Goal: Task Accomplishment & Management: Manage account settings

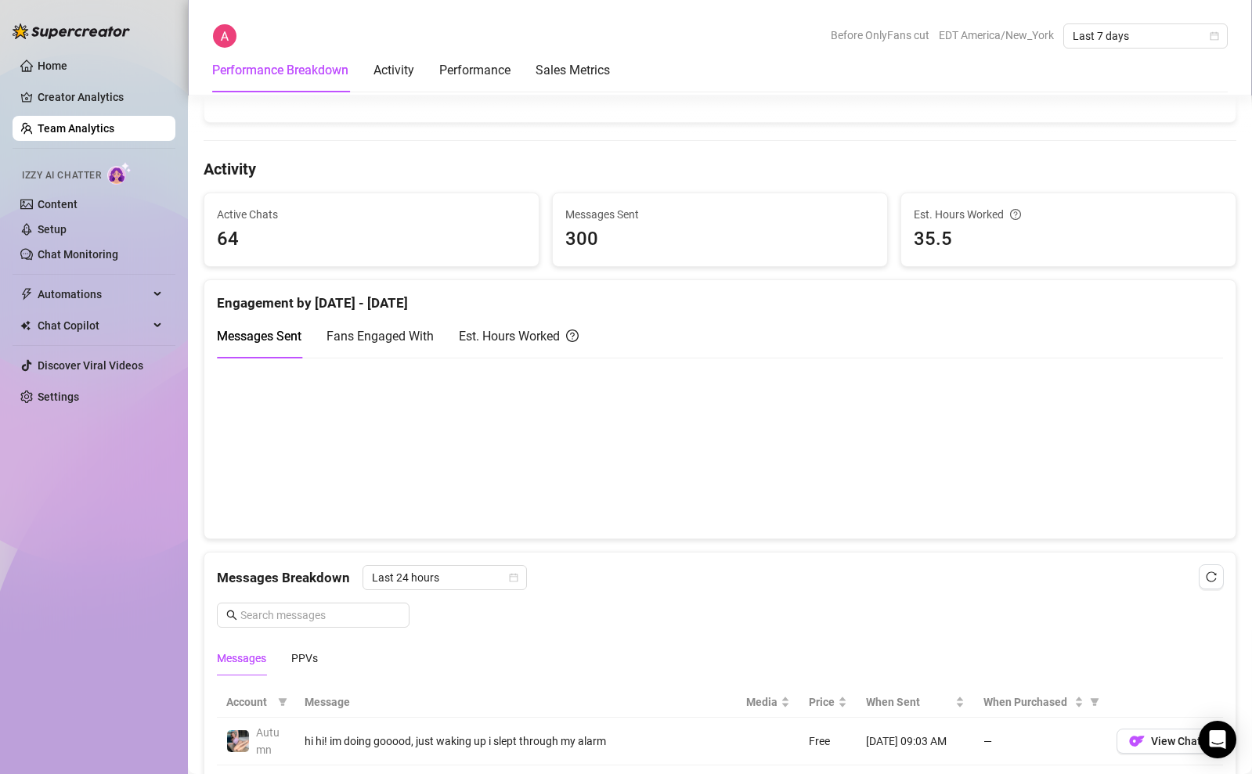
scroll to position [1076, 0]
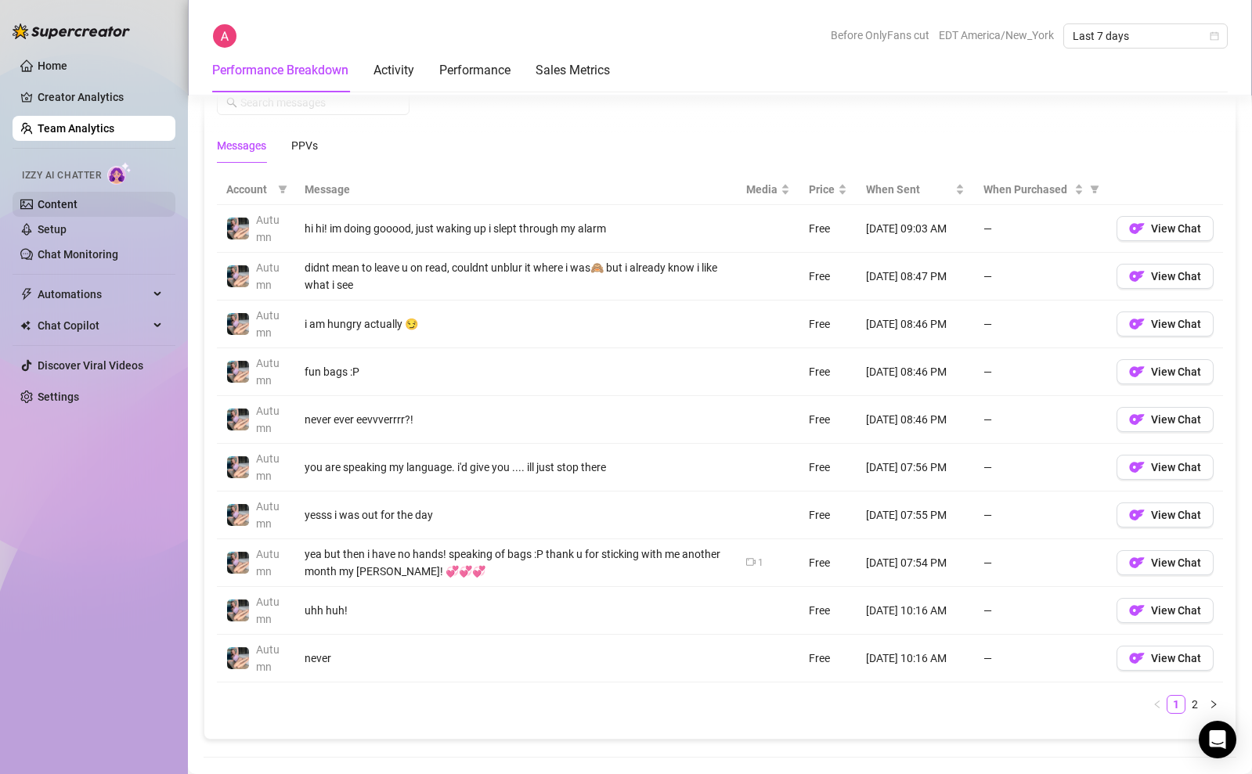
click at [78, 206] on link "Content" at bounding box center [58, 204] width 40 height 13
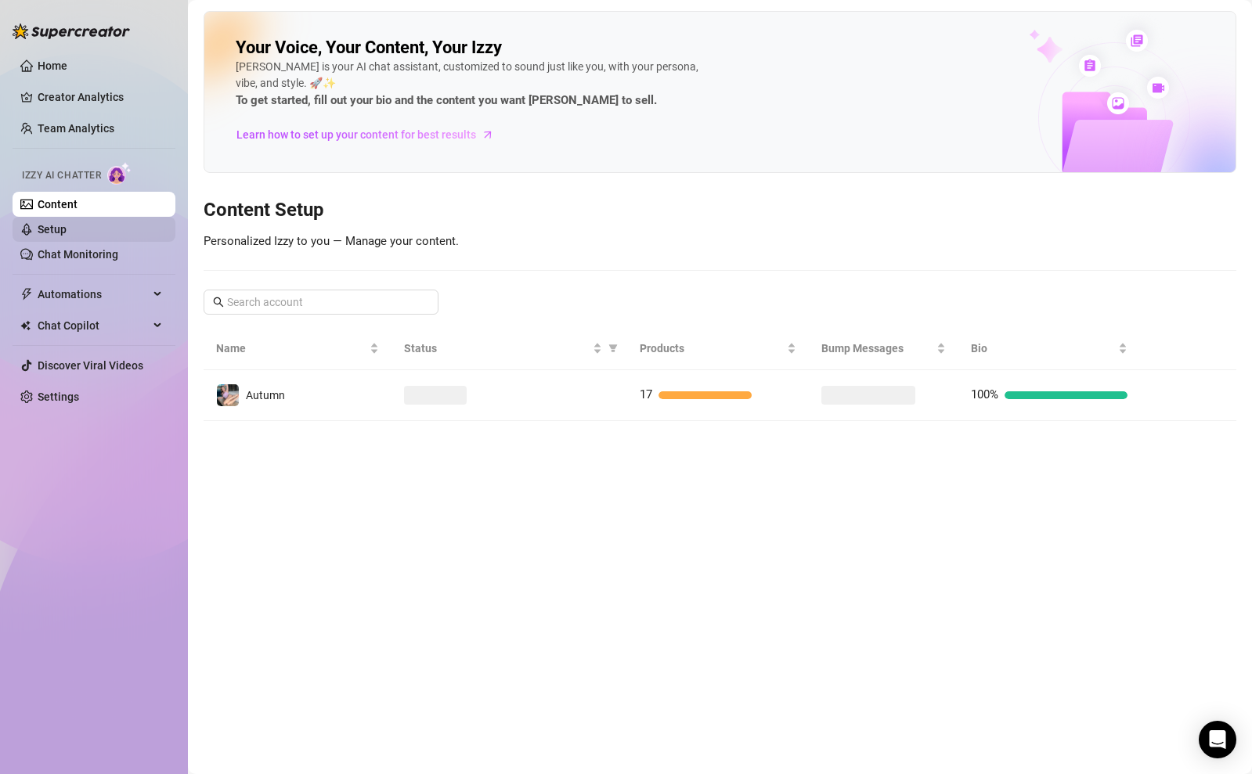
click at [67, 228] on link "Setup" at bounding box center [52, 229] width 29 height 13
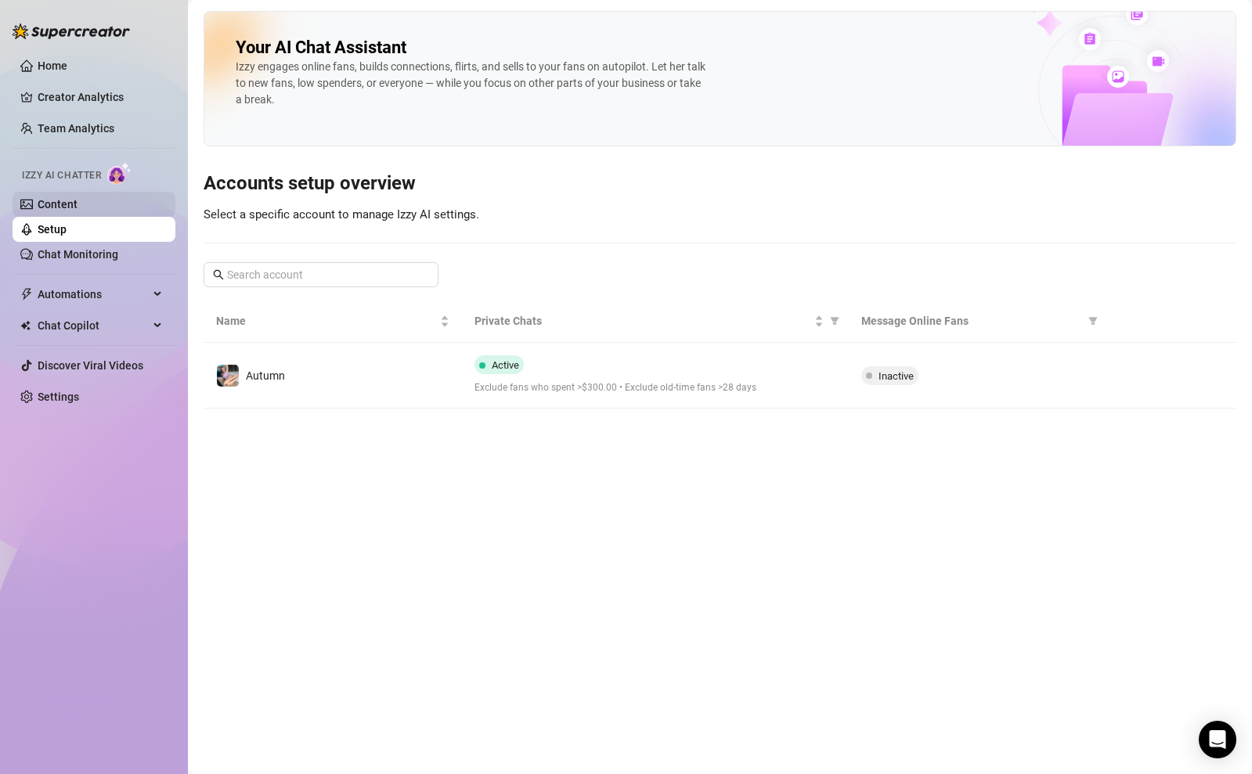
click at [78, 199] on link "Content" at bounding box center [58, 204] width 40 height 13
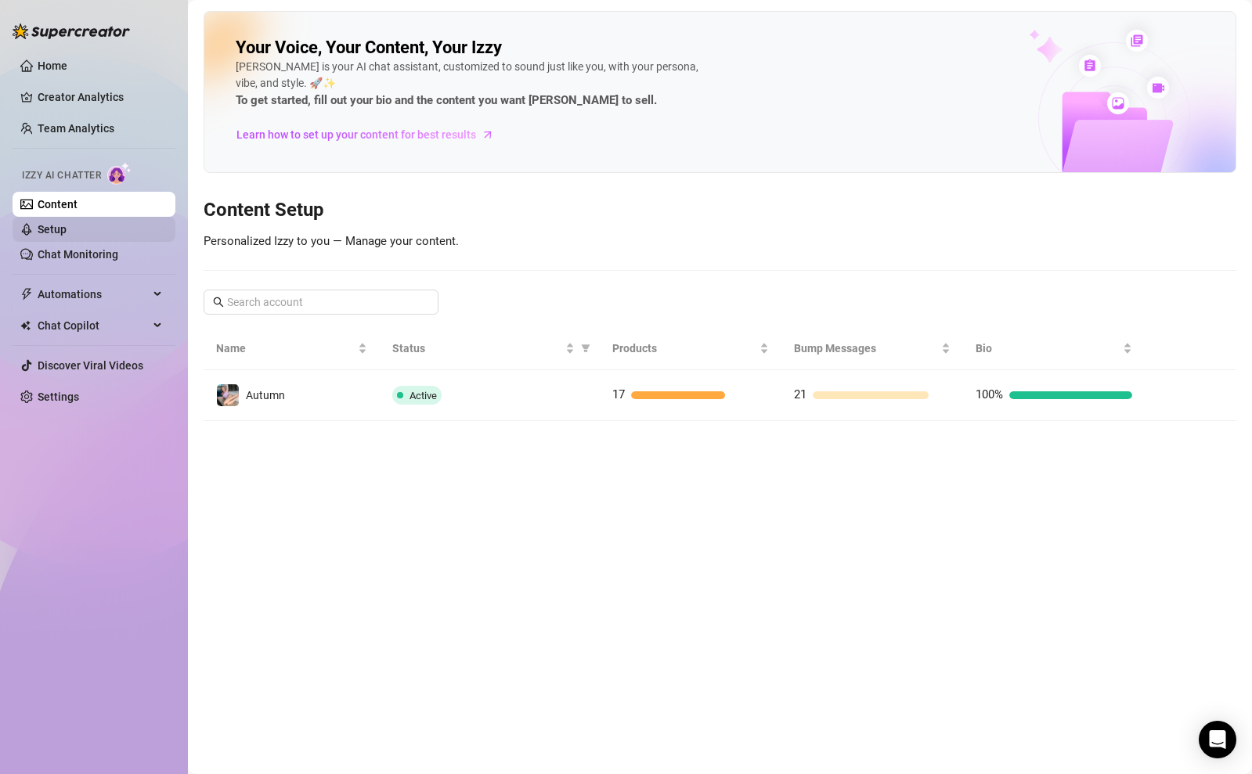
click at [67, 225] on link "Setup" at bounding box center [52, 229] width 29 height 13
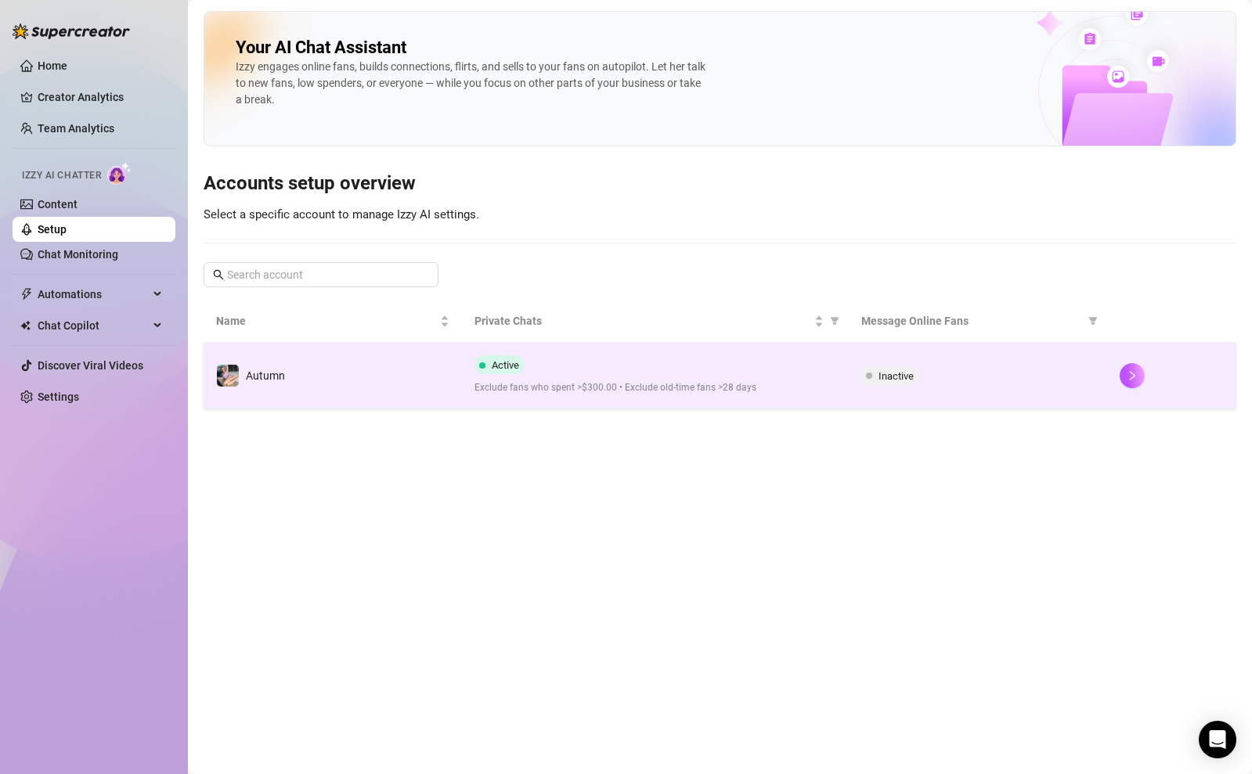
click at [1149, 374] on div at bounding box center [1172, 375] width 104 height 25
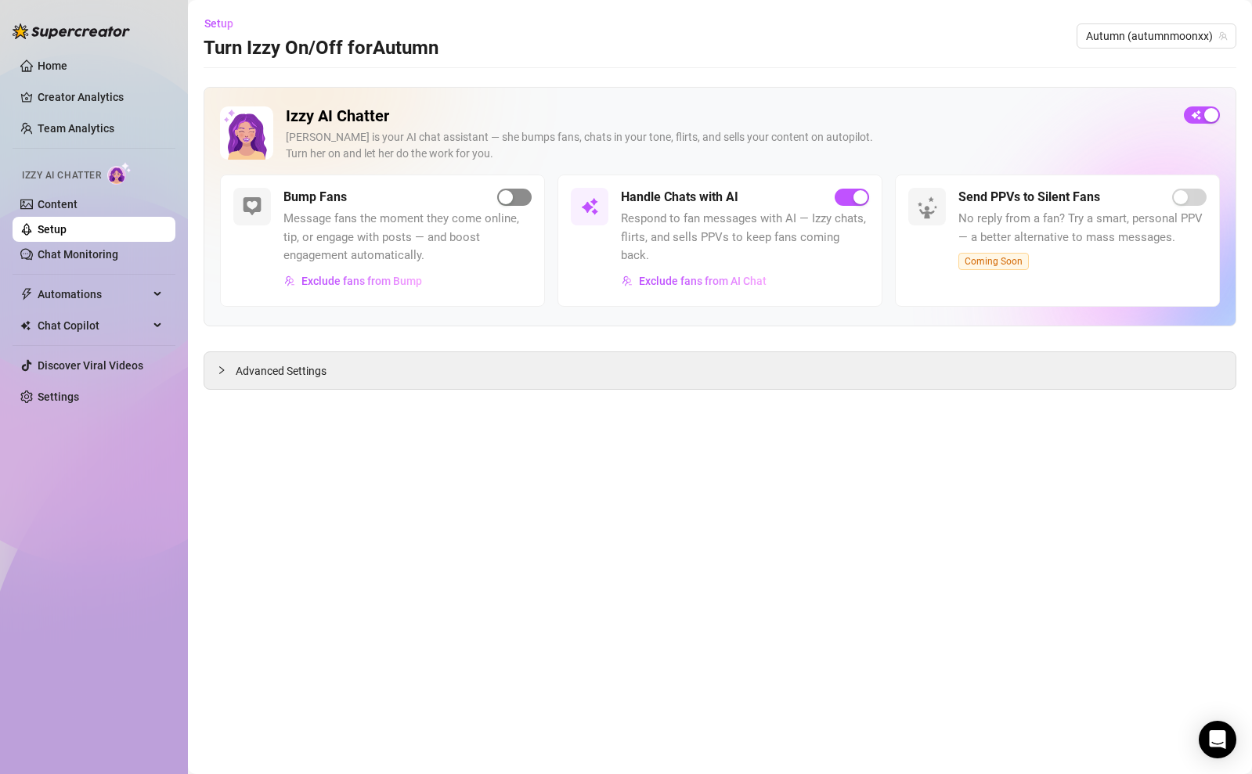
click at [509, 202] on div "button" at bounding box center [506, 197] width 14 height 14
click at [78, 201] on link "Content" at bounding box center [58, 204] width 40 height 13
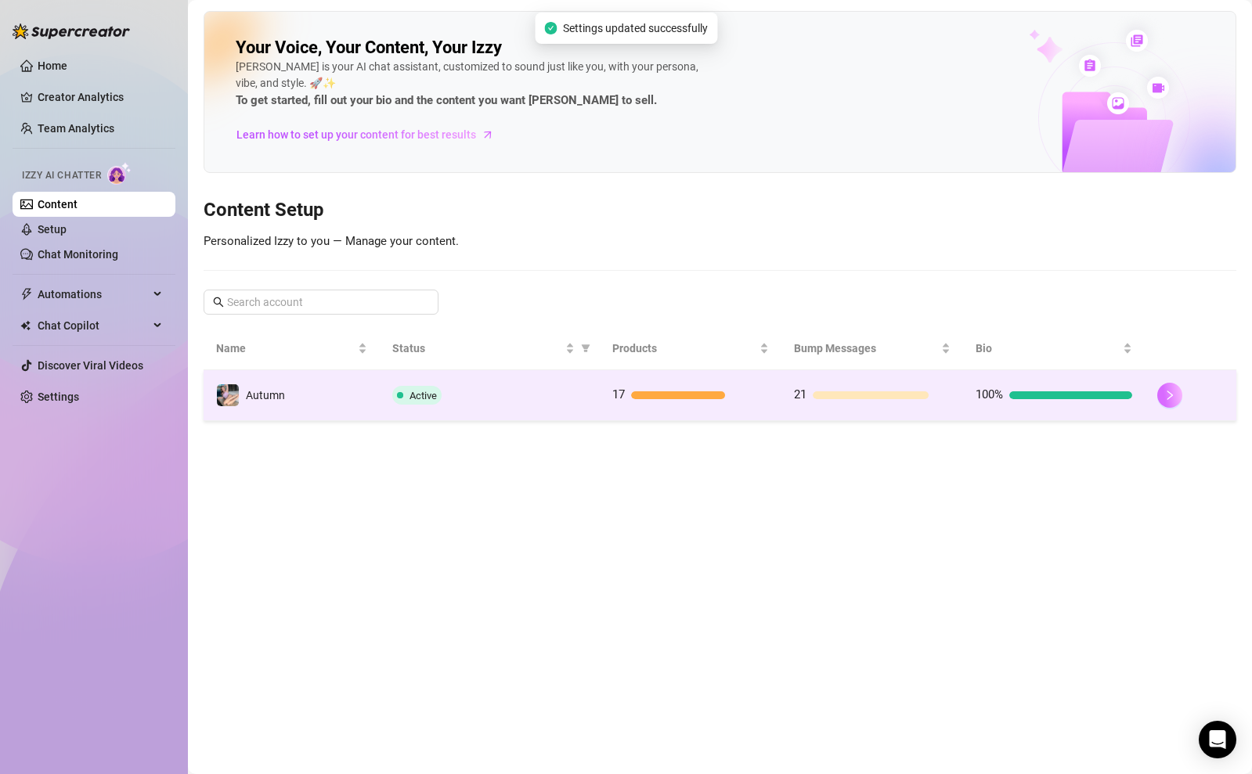
click at [1169, 383] on button "button" at bounding box center [1169, 395] width 25 height 25
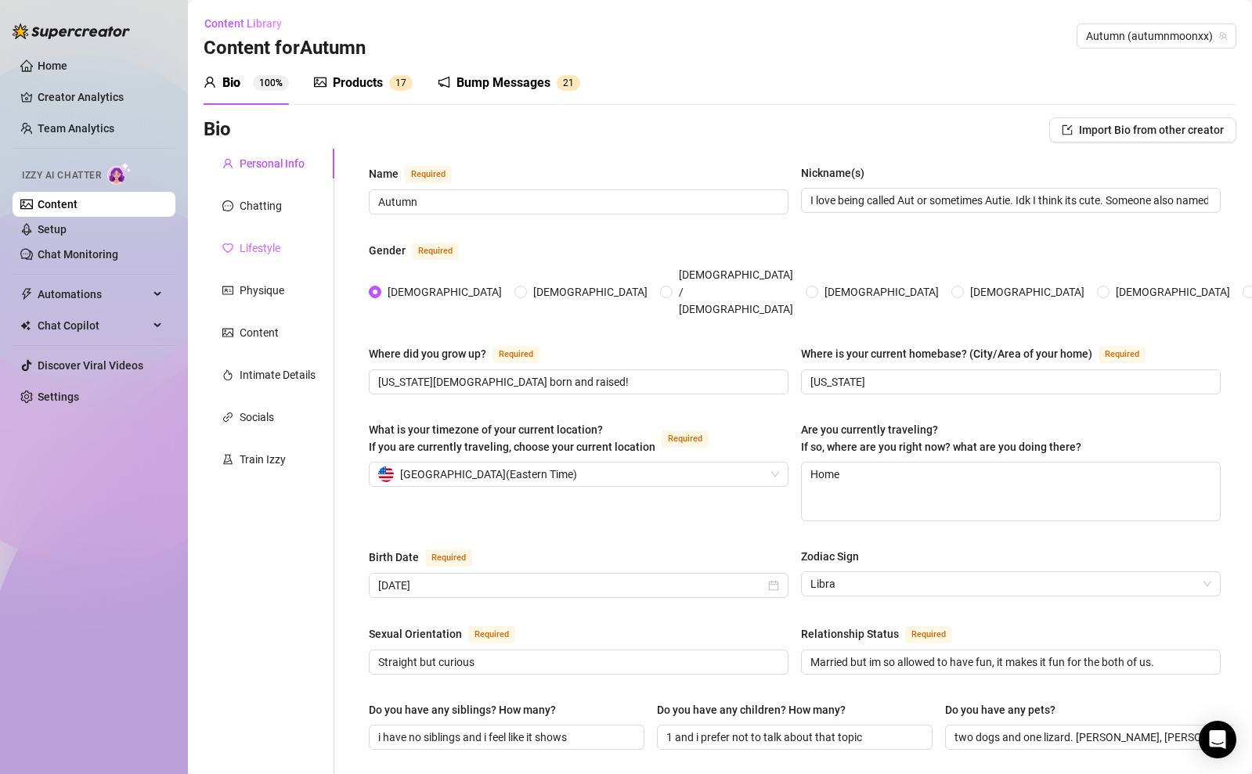
scroll to position [3, 0]
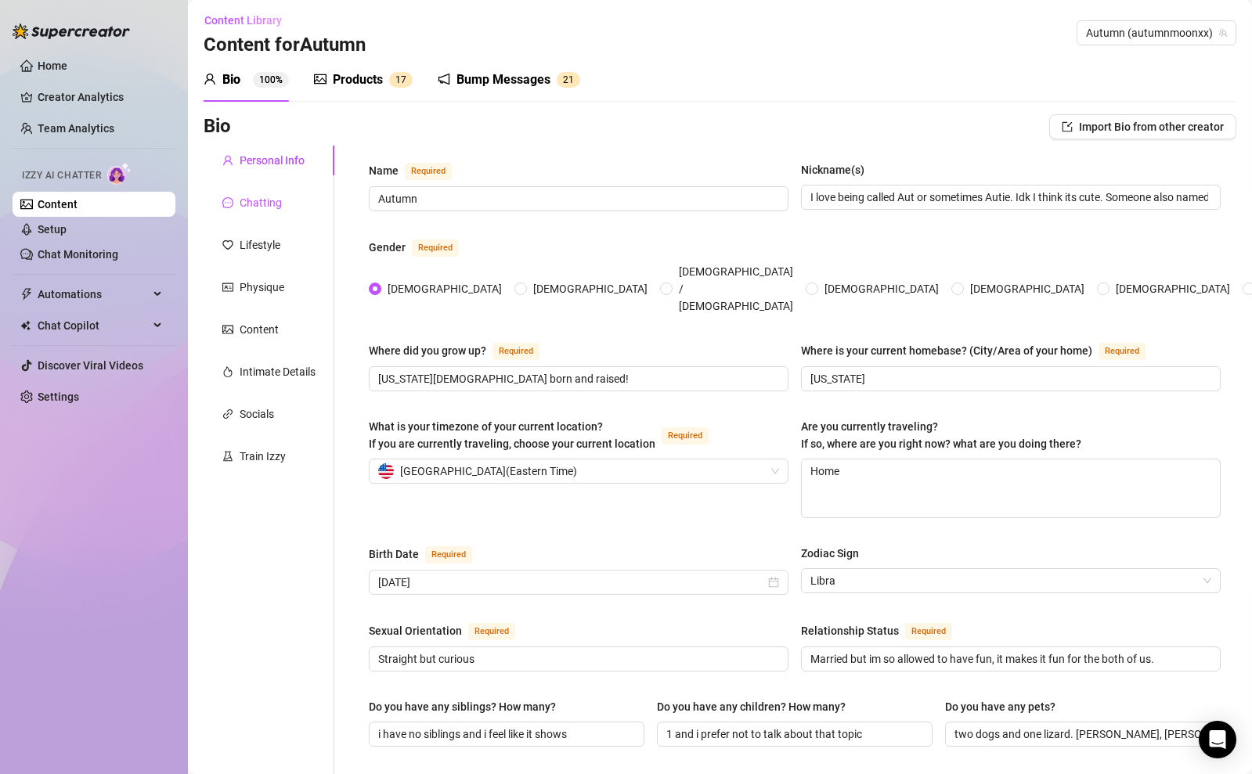
click at [250, 202] on div "Chatting" at bounding box center [261, 202] width 42 height 17
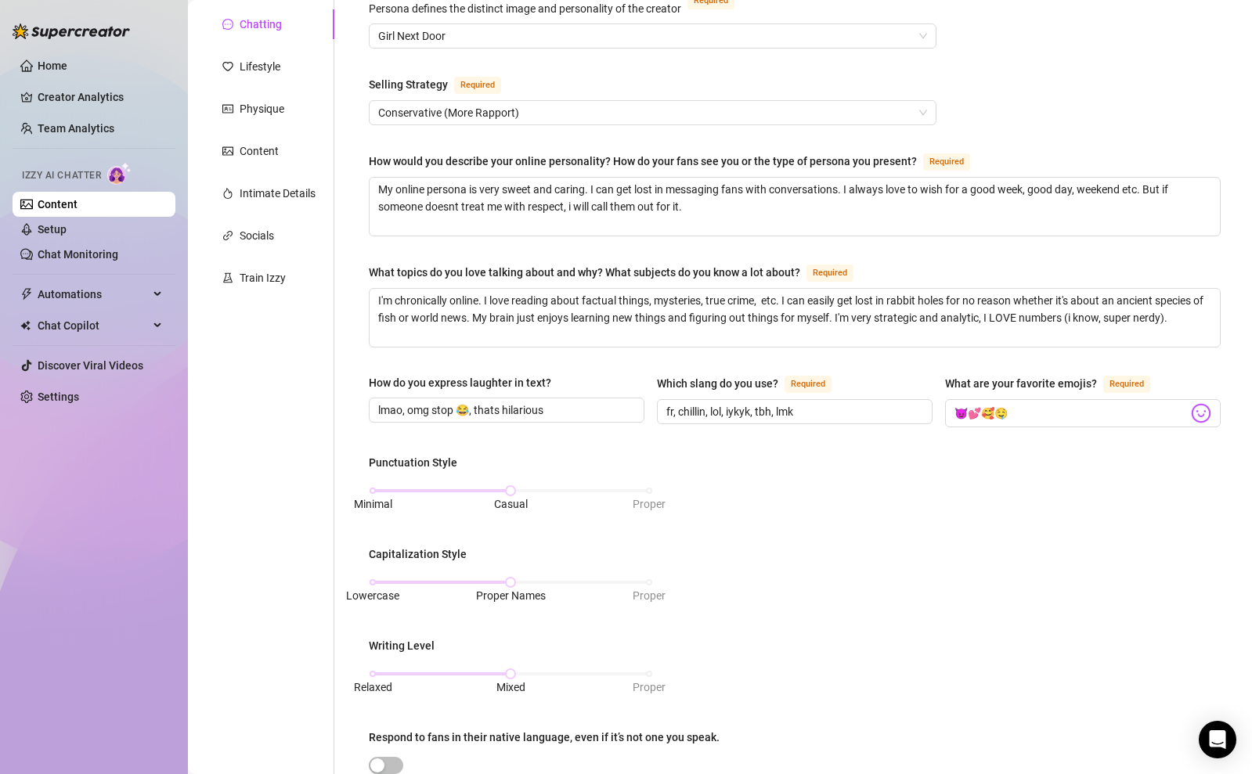
scroll to position [0, 0]
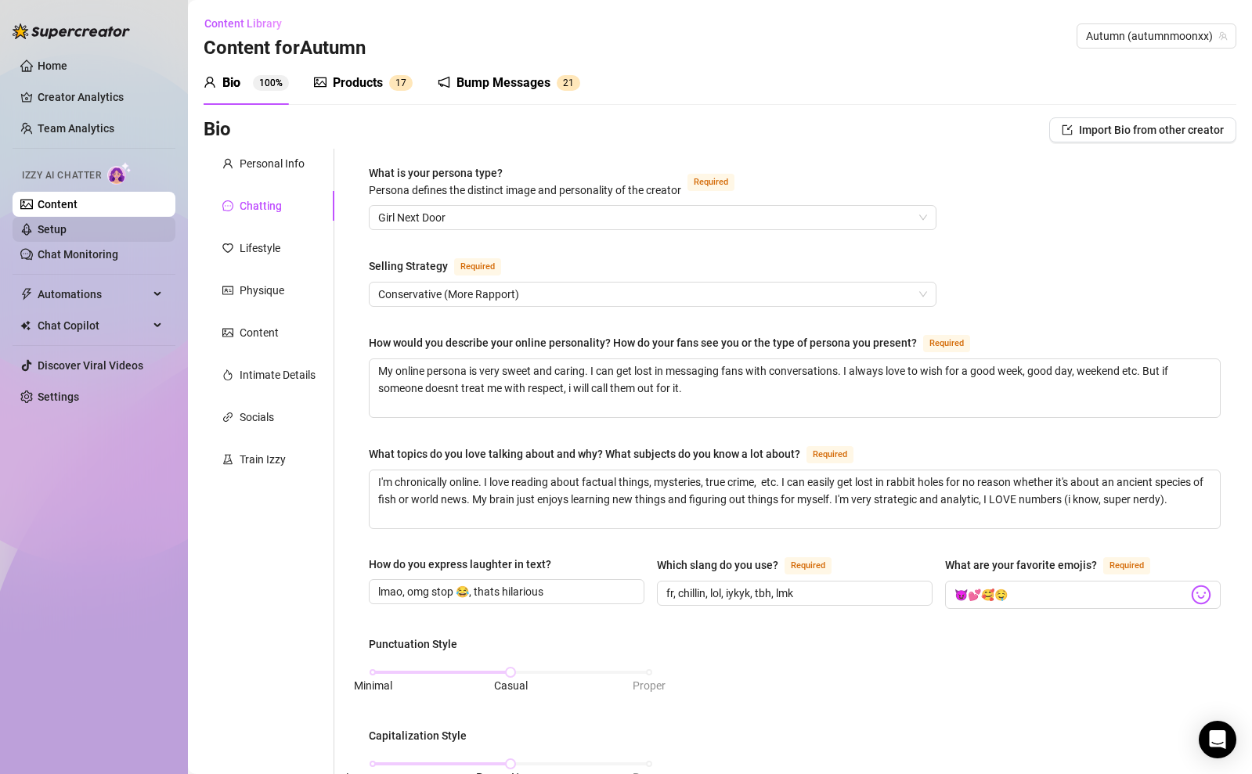
click at [67, 225] on link "Setup" at bounding box center [52, 229] width 29 height 13
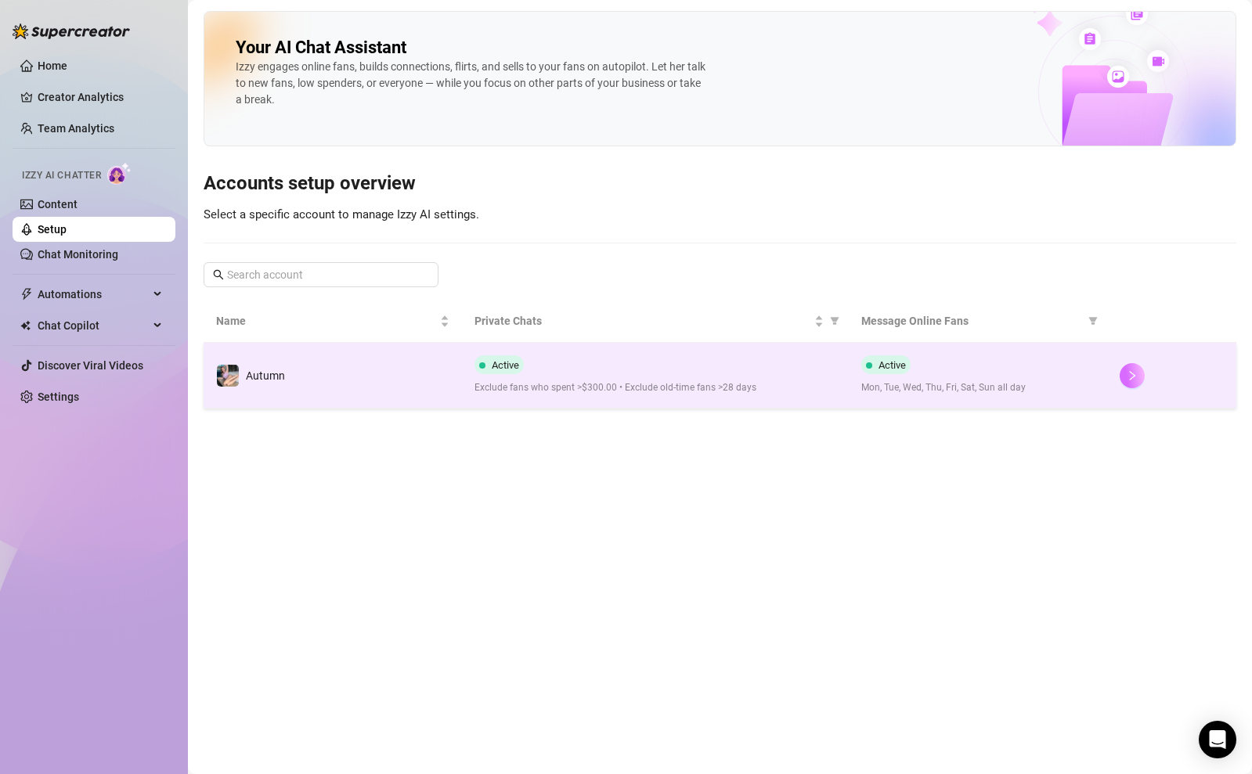
click at [1138, 373] on button "button" at bounding box center [1132, 375] width 25 height 25
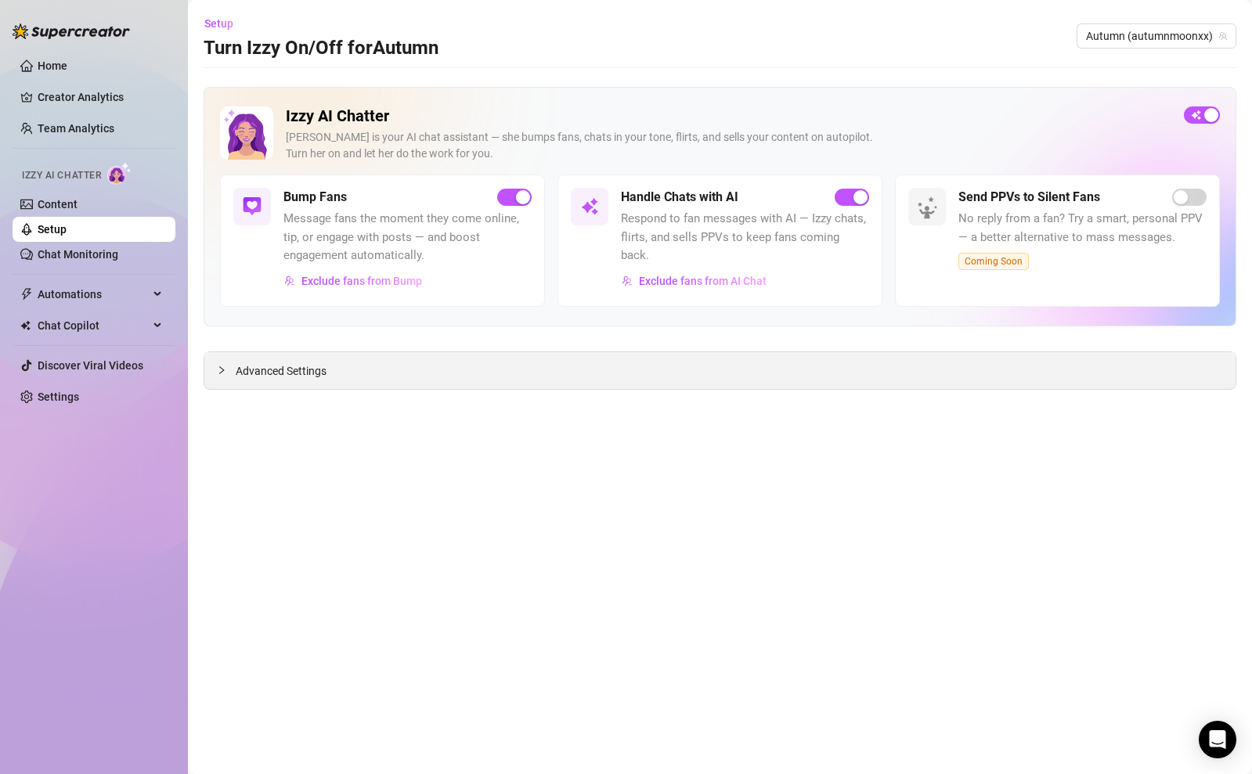
click at [352, 365] on div "Advanced Settings" at bounding box center [719, 370] width 1031 height 37
click at [316, 372] on span "Advanced Settings" at bounding box center [281, 370] width 91 height 17
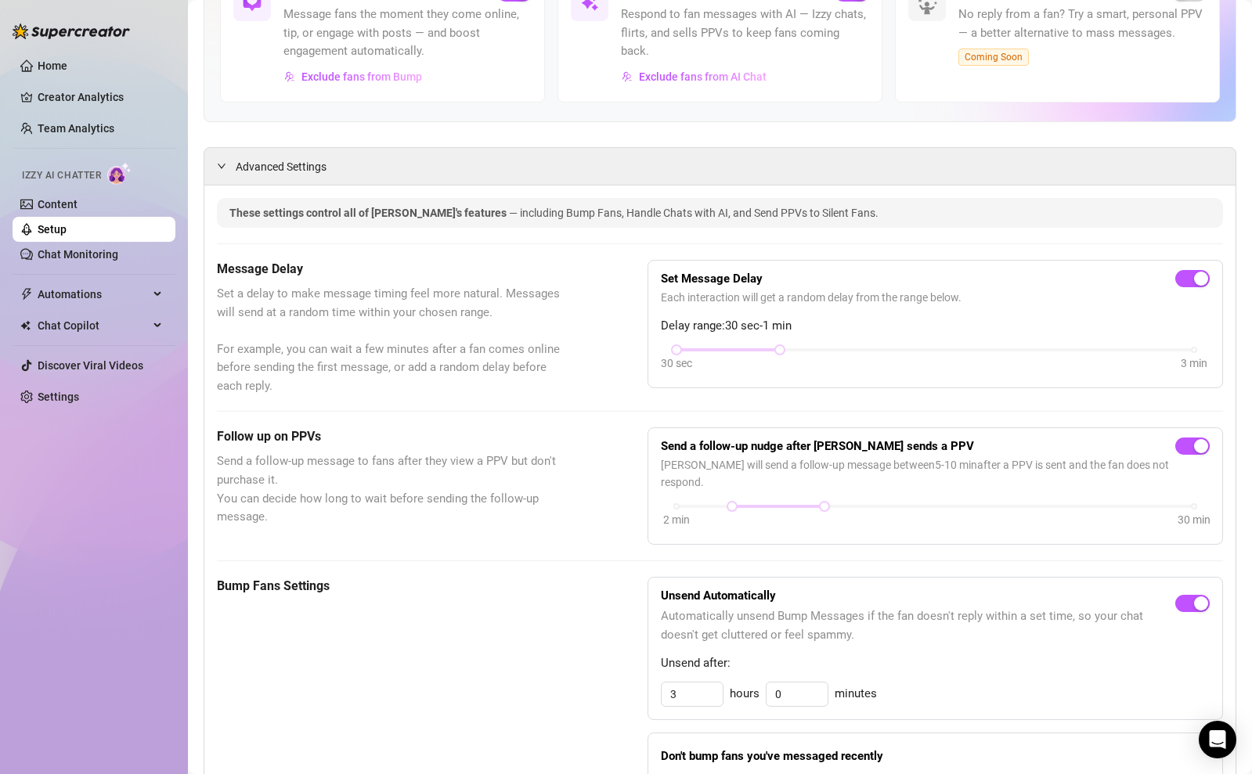
scroll to position [225, 0]
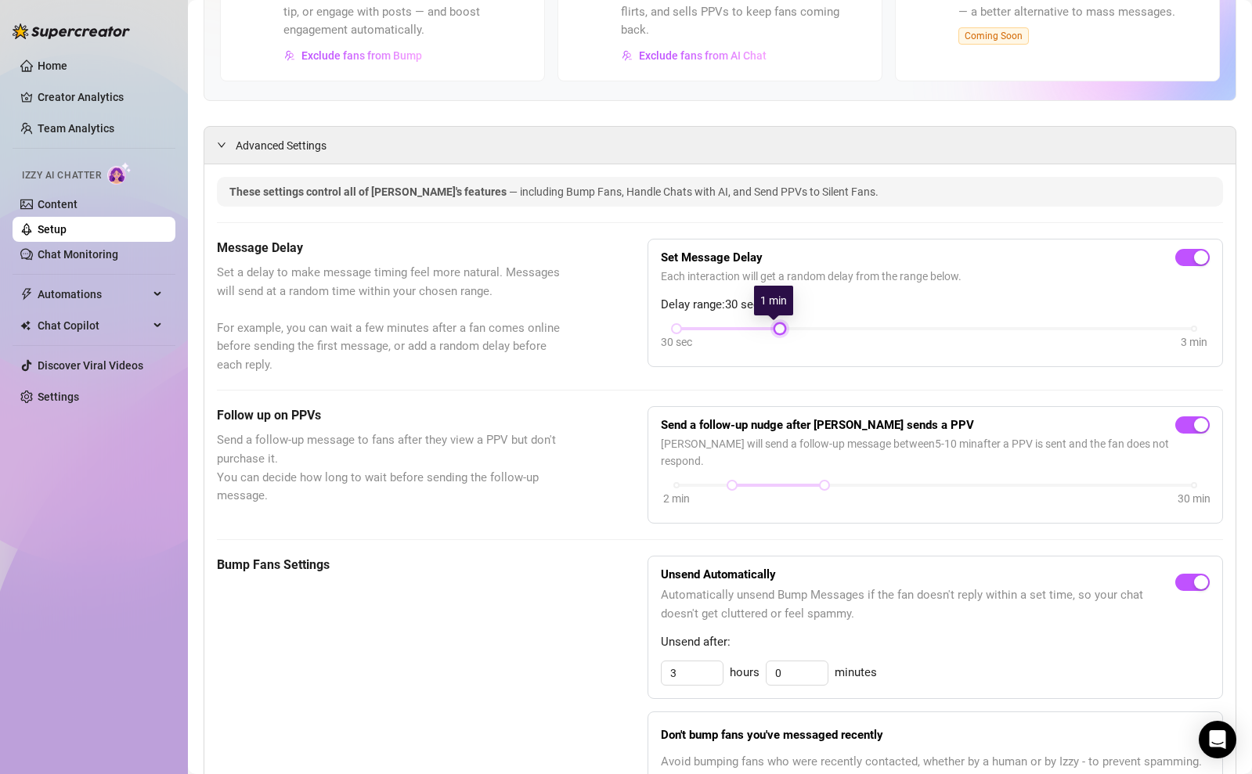
drag, startPoint x: 773, startPoint y: 330, endPoint x: 810, endPoint y: 330, distance: 36.0
click at [806, 330] on div "30 sec 3 min" at bounding box center [935, 339] width 549 height 30
click at [813, 328] on div at bounding box center [934, 328] width 517 height 3
drag, startPoint x: 817, startPoint y: 327, endPoint x: 962, endPoint y: 341, distance: 145.5
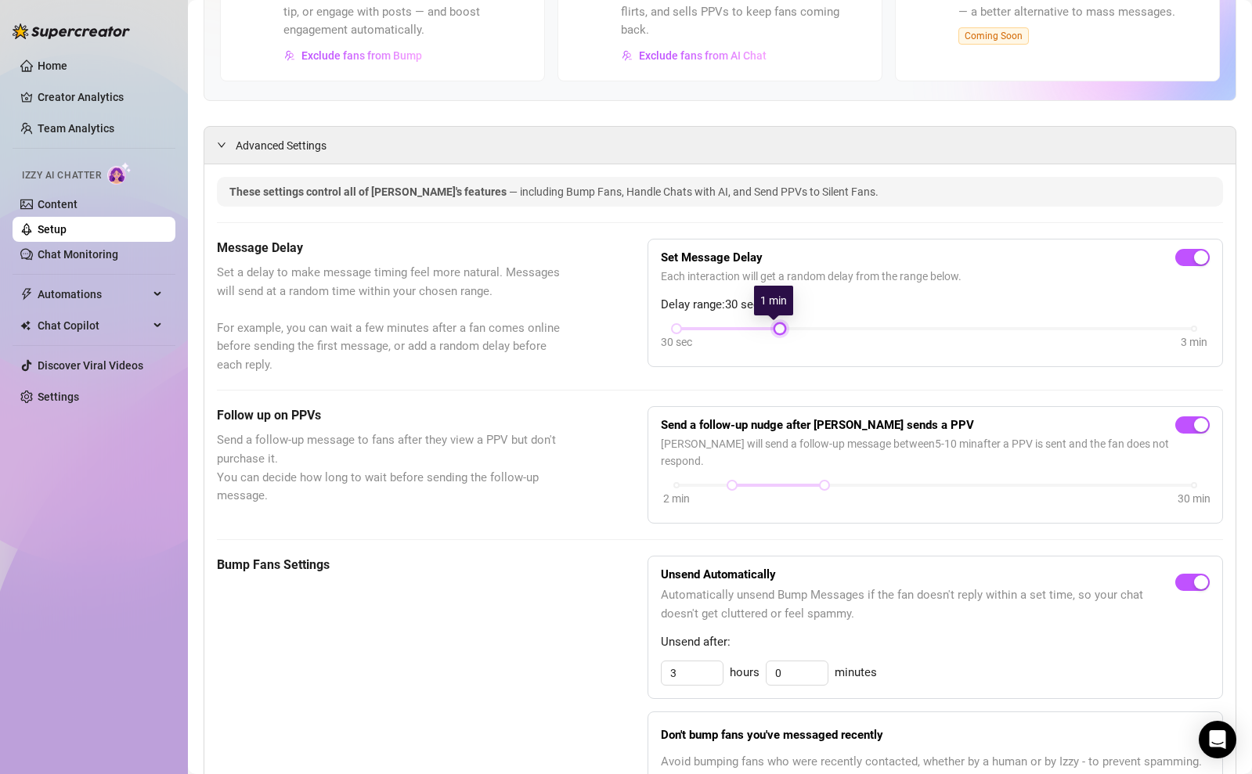
click at [958, 341] on div "30 sec 3 min" at bounding box center [935, 339] width 549 height 30
drag, startPoint x: 961, startPoint y: 341, endPoint x: 1003, endPoint y: 341, distance: 42.3
click at [965, 341] on div "30 sec 3 min" at bounding box center [935, 339] width 549 height 30
click at [1096, 341] on div "30 sec 3 min" at bounding box center [935, 339] width 549 height 30
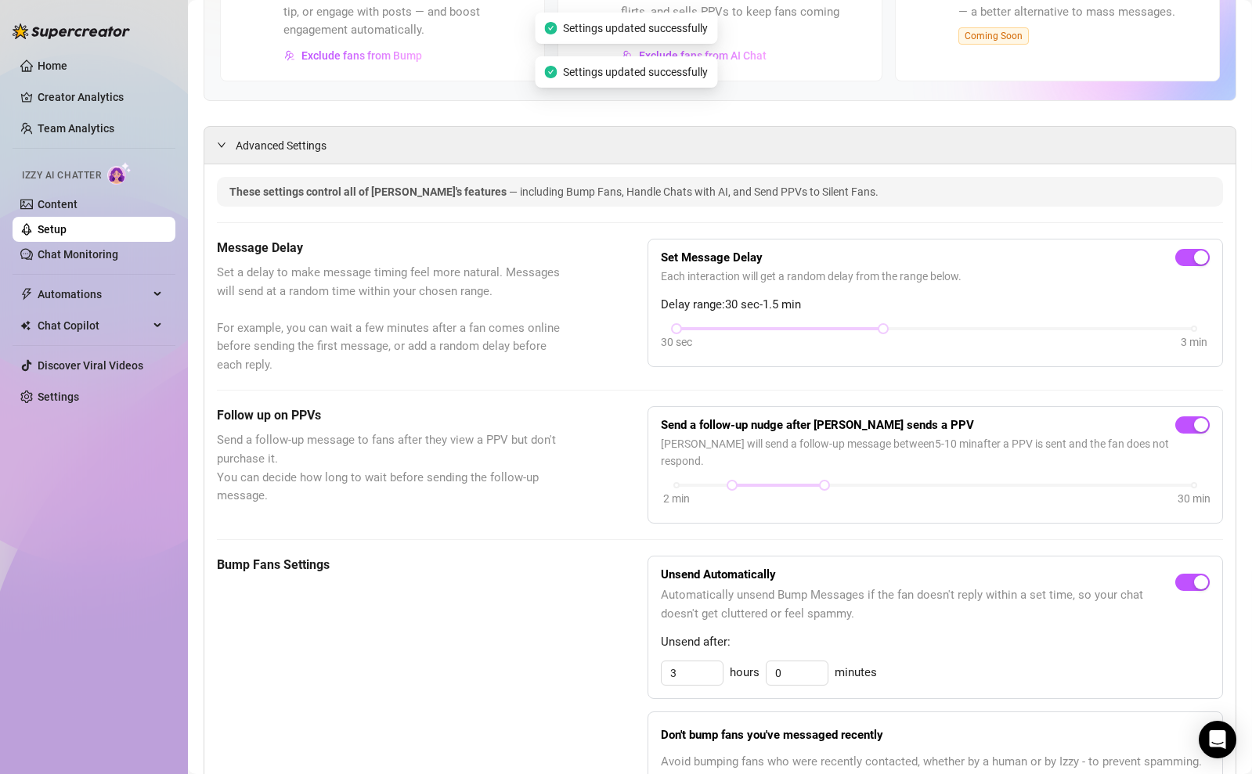
click at [1190, 330] on div "30 sec 3 min" at bounding box center [935, 339] width 549 height 30
drag, startPoint x: 915, startPoint y: 330, endPoint x: 878, endPoint y: 329, distance: 37.6
click at [901, 332] on div "30 sec 3 min" at bounding box center [935, 339] width 549 height 30
click at [879, 327] on div at bounding box center [883, 329] width 8 height 8
click at [843, 326] on div at bounding box center [779, 329] width 207 height 8
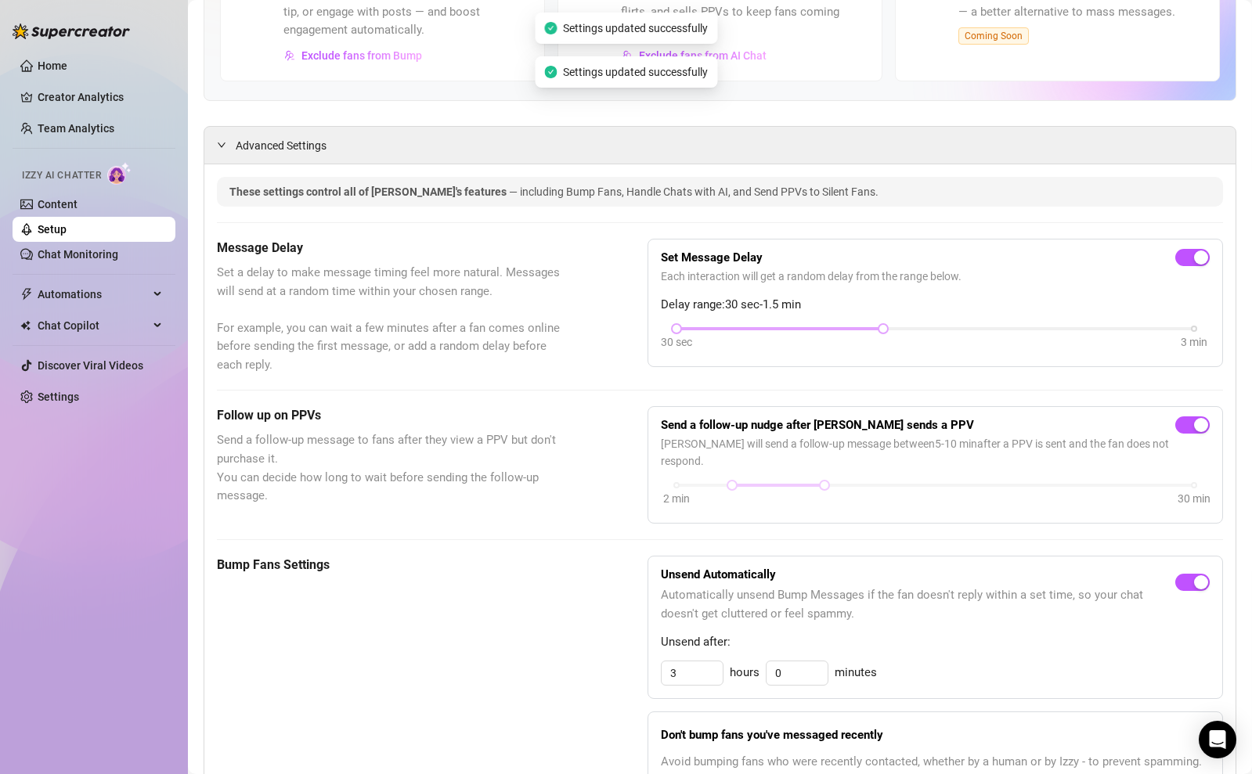
click at [835, 326] on div at bounding box center [779, 329] width 207 height 8
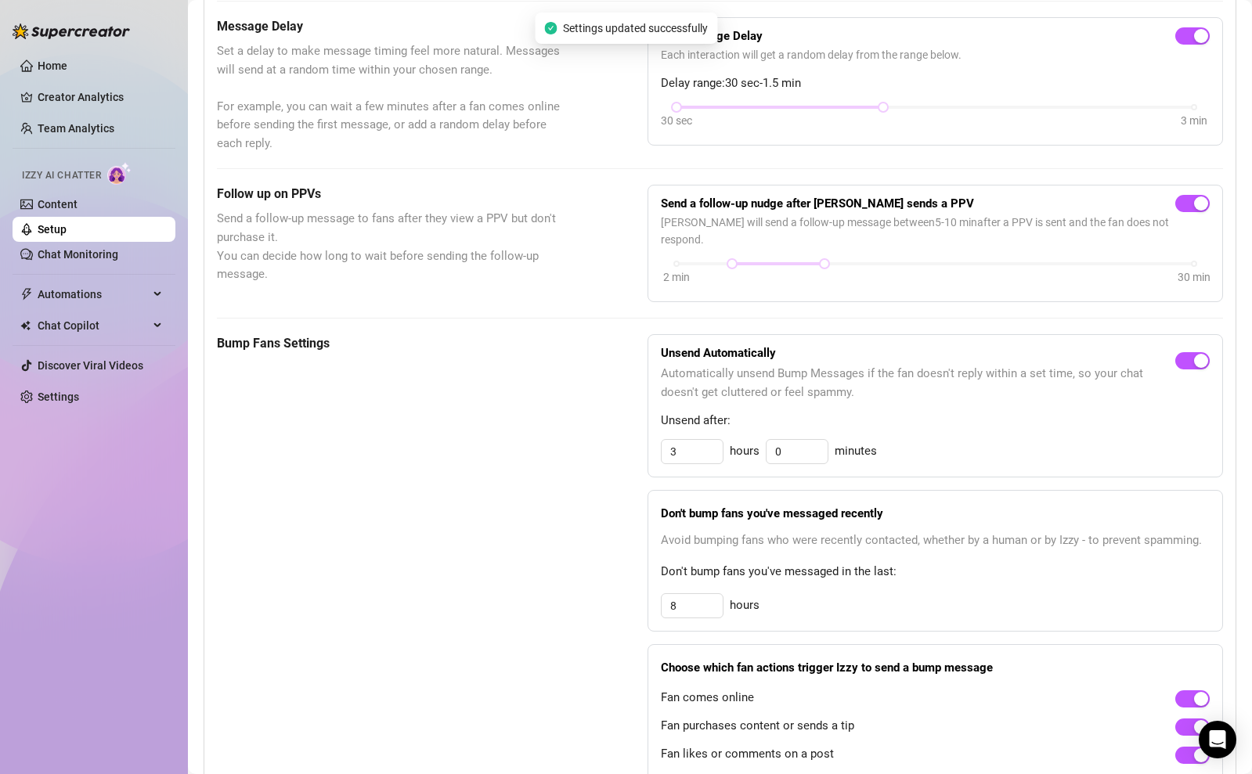
scroll to position [465, 0]
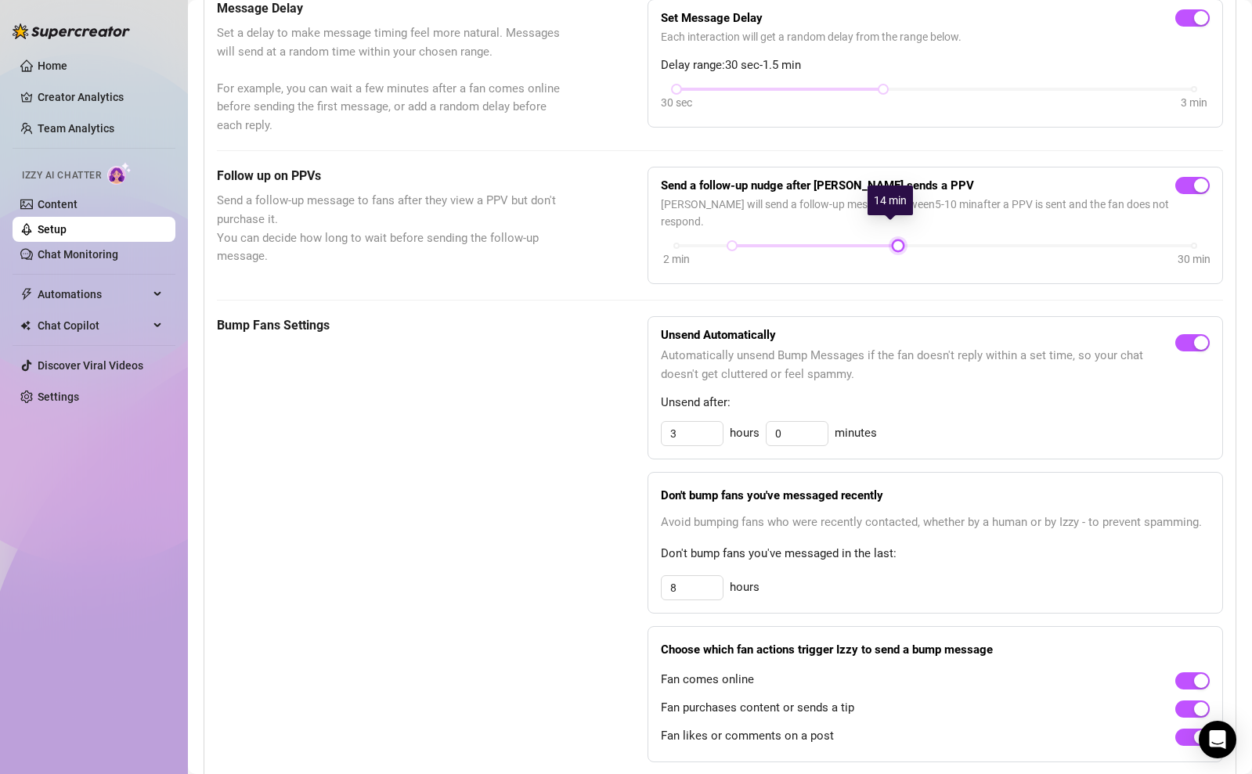
drag, startPoint x: 815, startPoint y: 231, endPoint x: 919, endPoint y: 238, distance: 104.4
click at [919, 241] on div "2 min 30 min" at bounding box center [935, 256] width 549 height 30
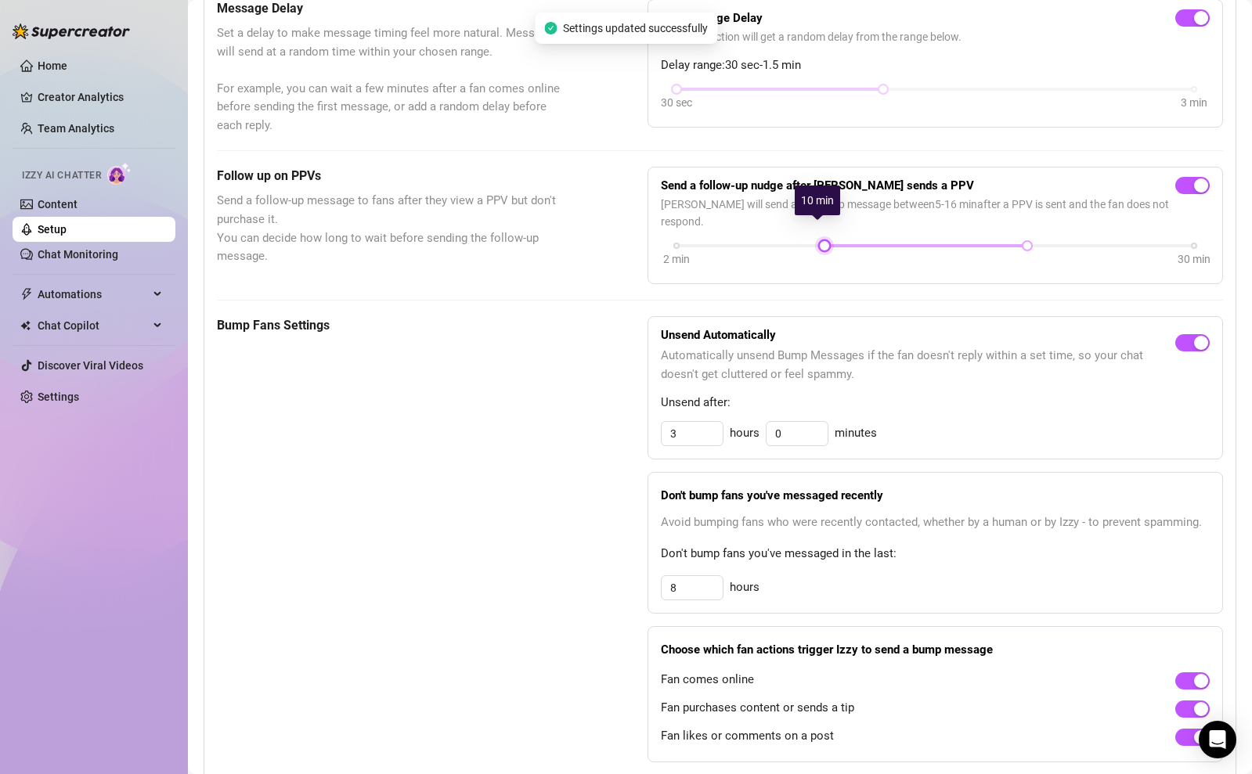
drag, startPoint x: 732, startPoint y: 229, endPoint x: 816, endPoint y: 233, distance: 83.9
click at [816, 241] on div "2 min 30 min" at bounding box center [934, 244] width 517 height 6
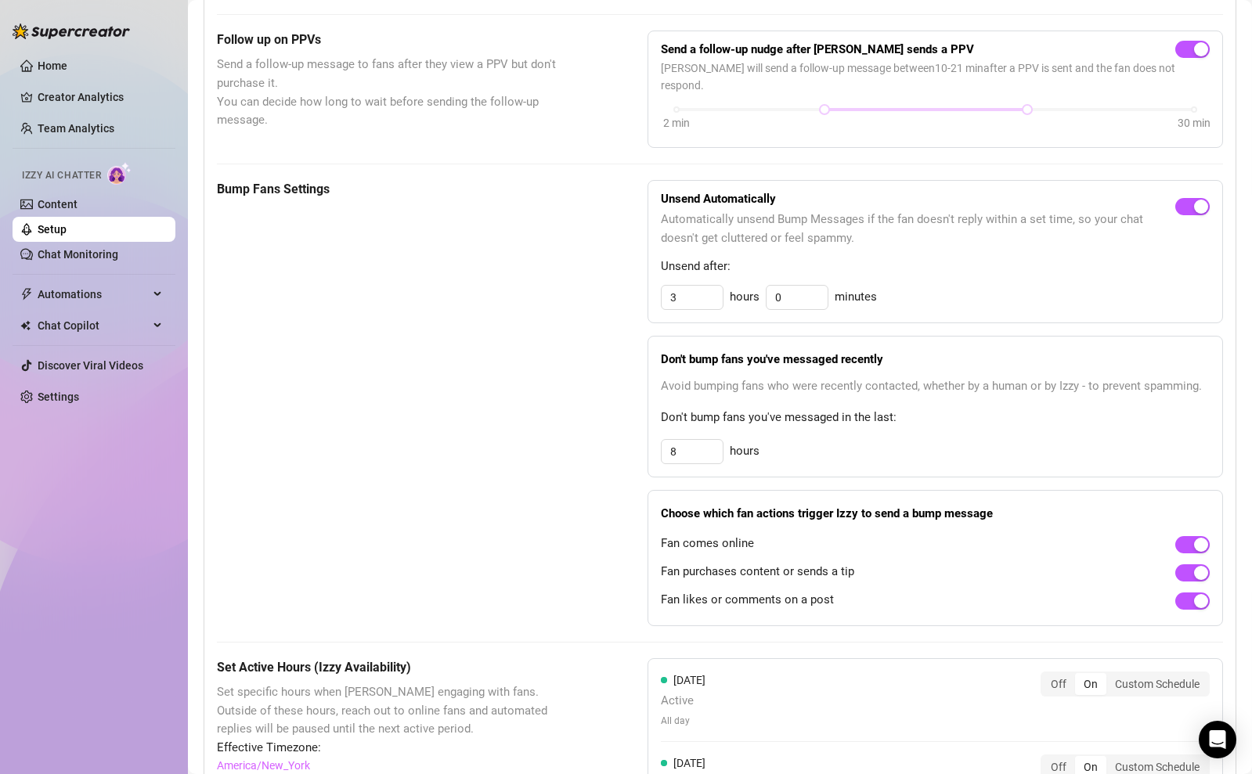
scroll to position [611, 0]
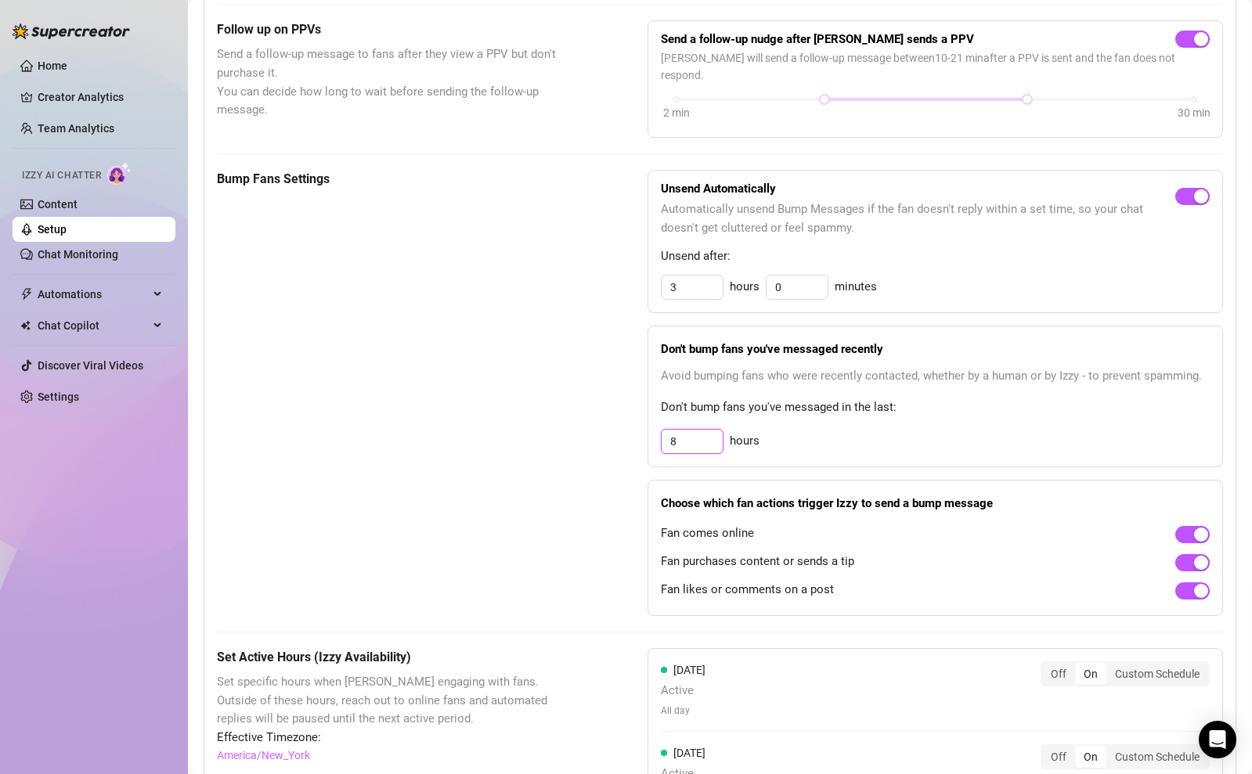
click at [712, 299] on input "8" at bounding box center [692, 287] width 61 height 23
drag, startPoint x: 675, startPoint y: 423, endPoint x: 653, endPoint y: 423, distance: 21.9
click at [653, 423] on div "Don't bump fans you've messaged recently Avoid bumping fans who were recently c…" at bounding box center [934, 397] width 575 height 142
type input "4"
click at [610, 467] on div "Bump Fans Settings Unsend Automatically Automatically unsend Bump Messages if t…" at bounding box center [720, 393] width 1006 height 446
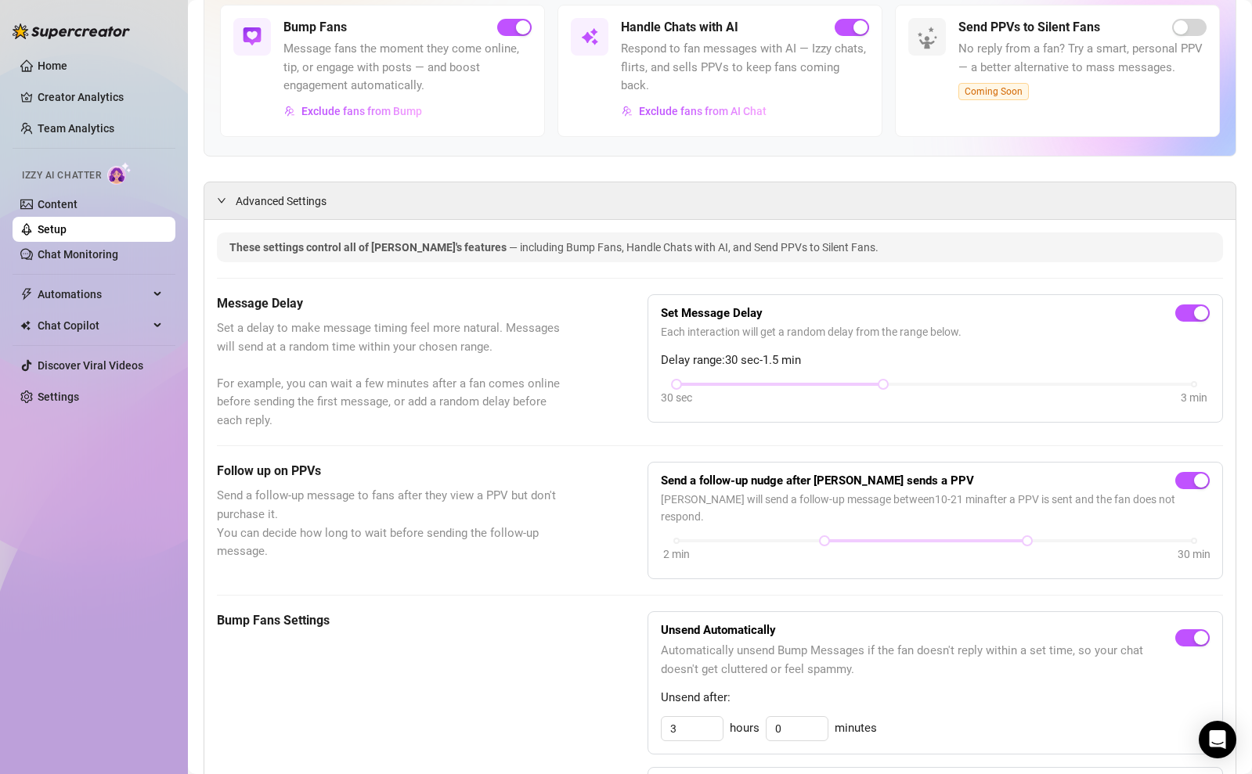
scroll to position [164, 0]
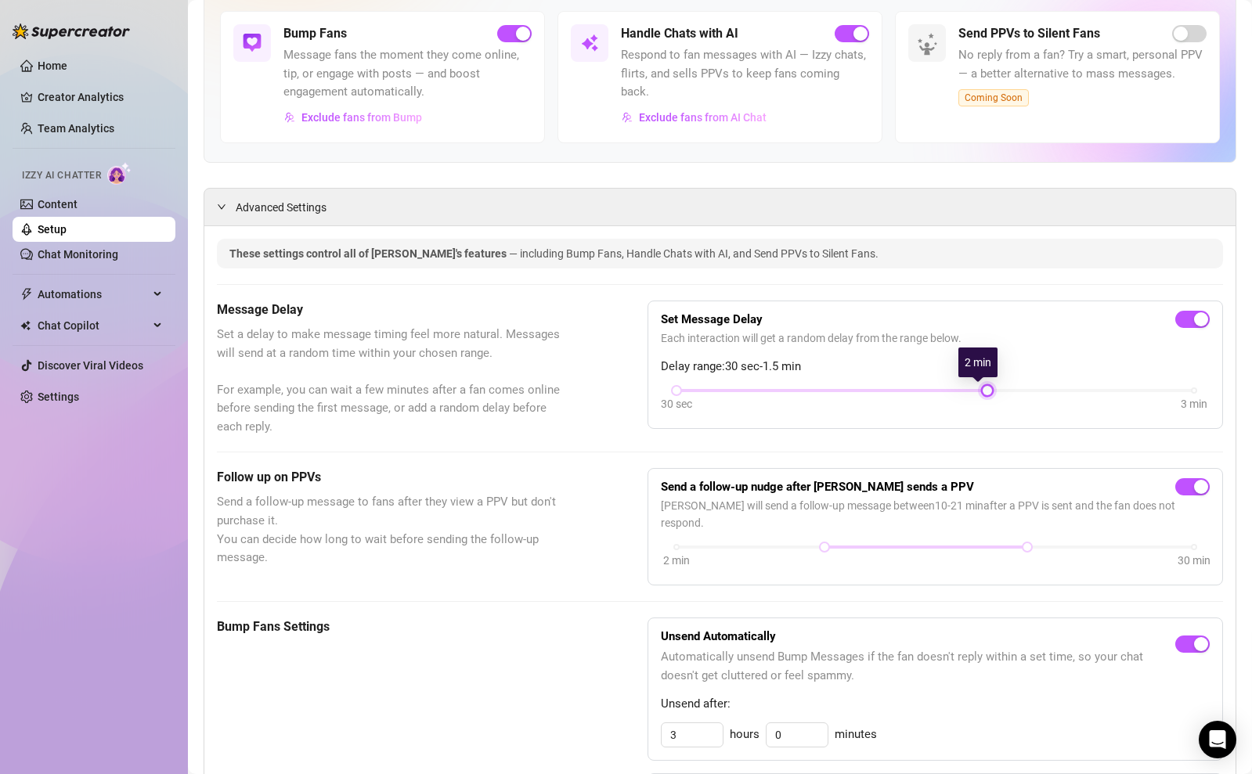
drag, startPoint x: 878, startPoint y: 387, endPoint x: 1009, endPoint y: 398, distance: 132.0
click at [1009, 398] on div "30 sec 3 min" at bounding box center [935, 401] width 549 height 30
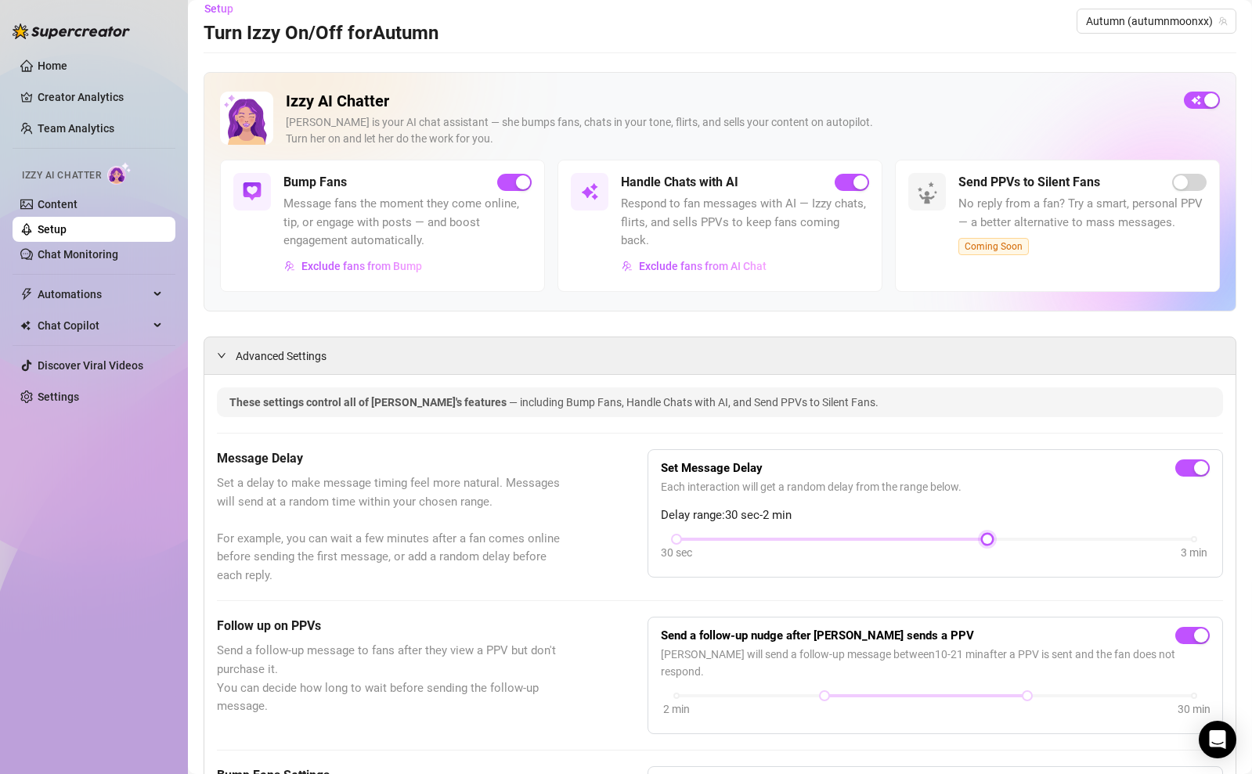
scroll to position [0, 0]
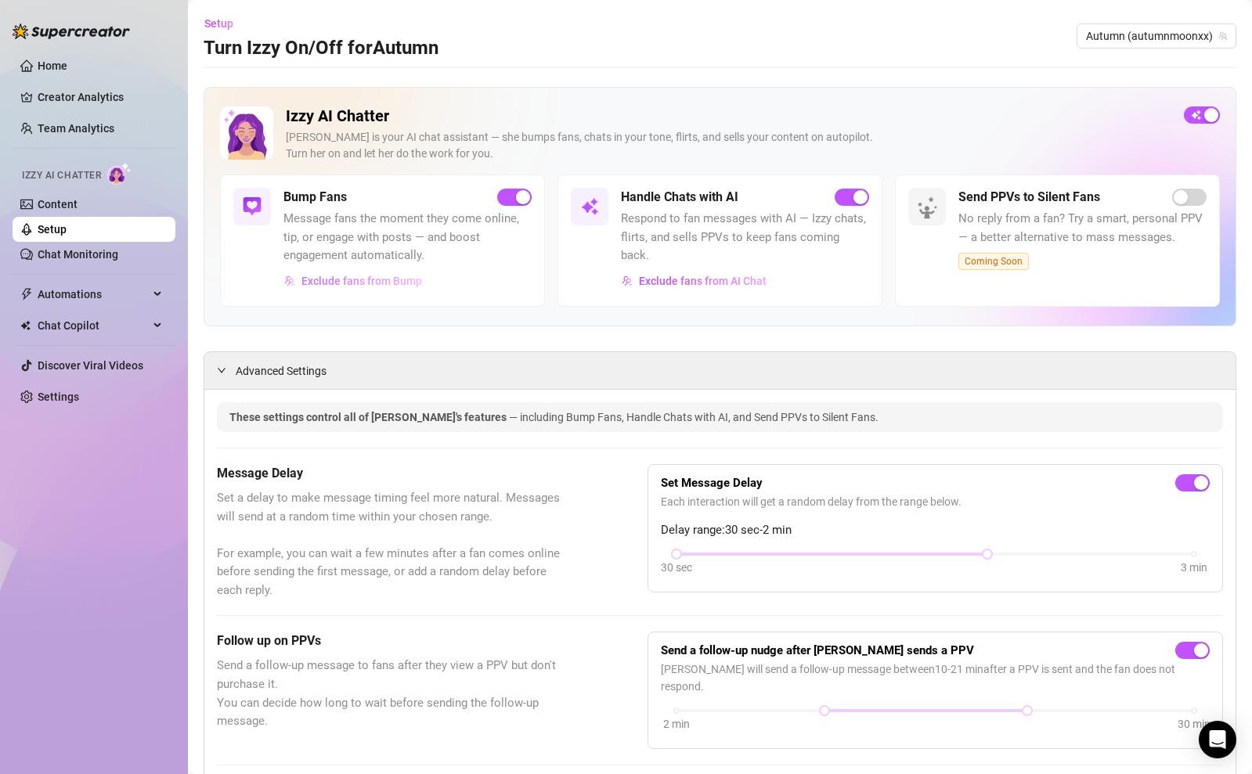
click at [399, 284] on span "Exclude fans from Bump" at bounding box center [361, 281] width 121 height 13
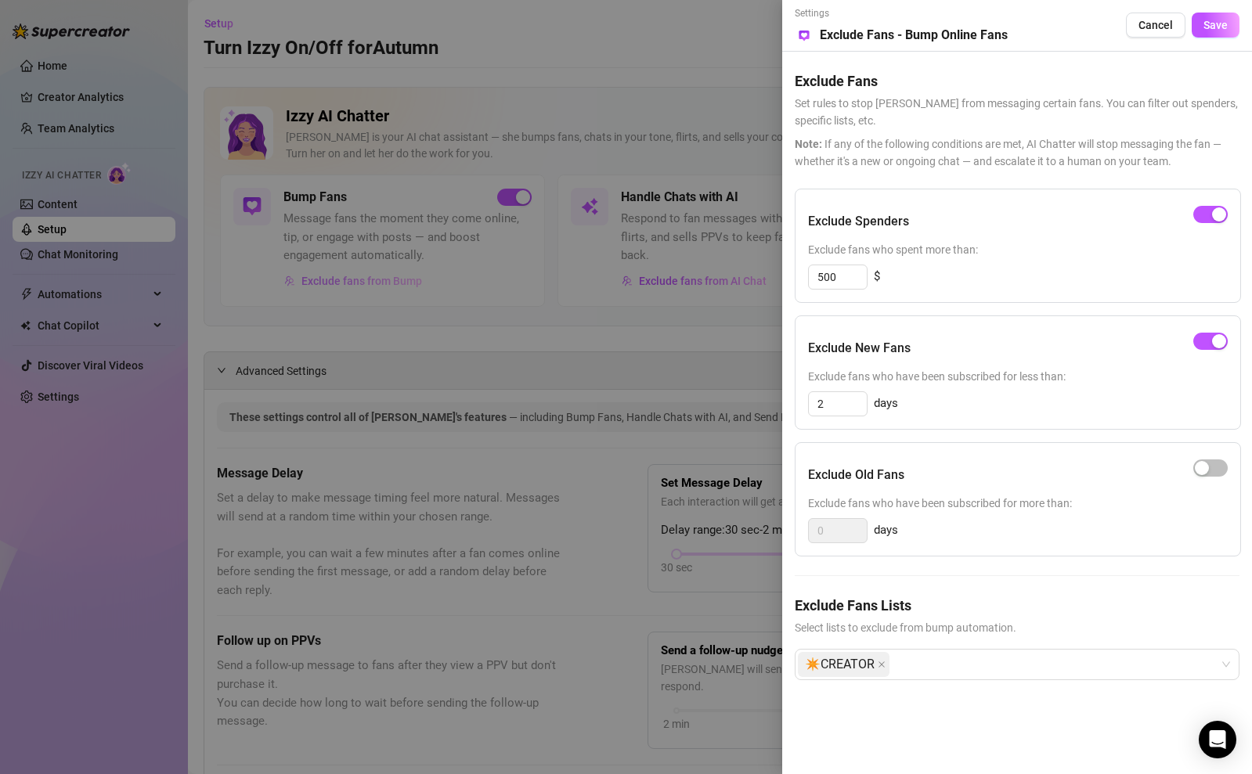
click at [399, 284] on div at bounding box center [626, 387] width 1252 height 774
